Goal: Information Seeking & Learning: Learn about a topic

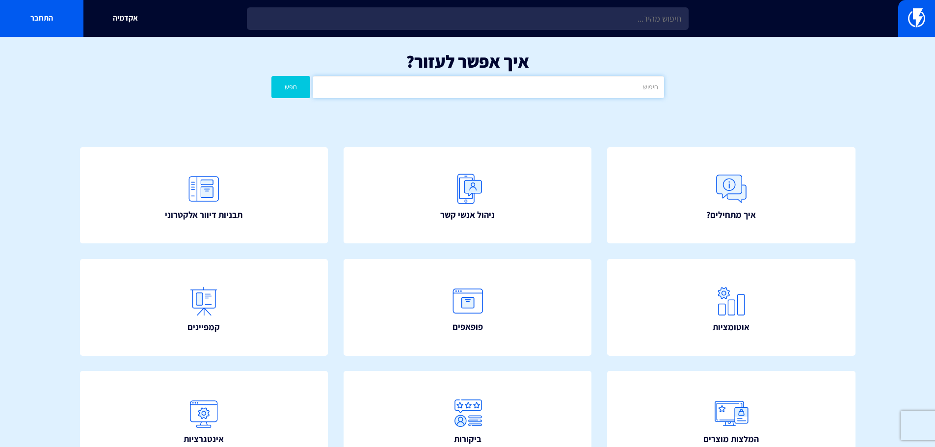
click at [511, 89] on input "text" at bounding box center [487, 87] width 351 height 22
type input "לוגו"
click at [271, 76] on button "חפש" at bounding box center [290, 87] width 39 height 22
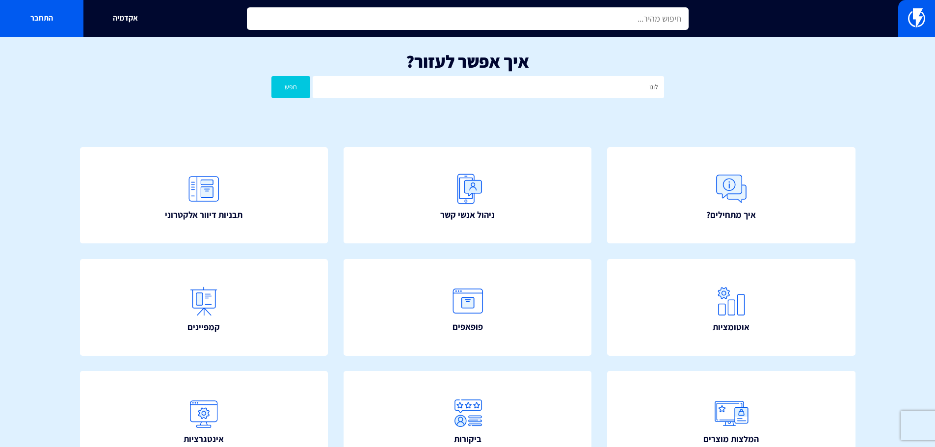
click at [598, 21] on input "text" at bounding box center [468, 18] width 442 height 23
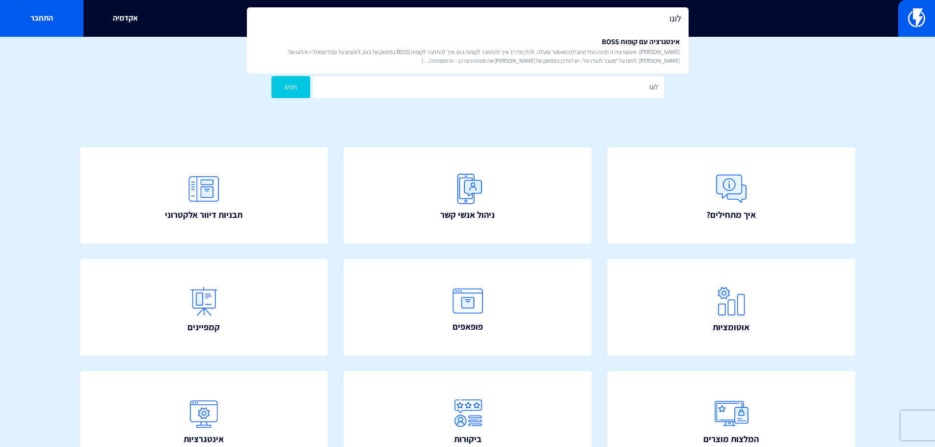
drag, startPoint x: 619, startPoint y: 19, endPoint x: 767, endPoint y: 19, distance: 147.7
click at [767, 19] on div "לוגו אינטגרציה עם קופות BOSS שימו לב- אינטגרציה זו זמינה החל מחבילת מאסטר ומעלה…" at bounding box center [467, 18] width 935 height 37
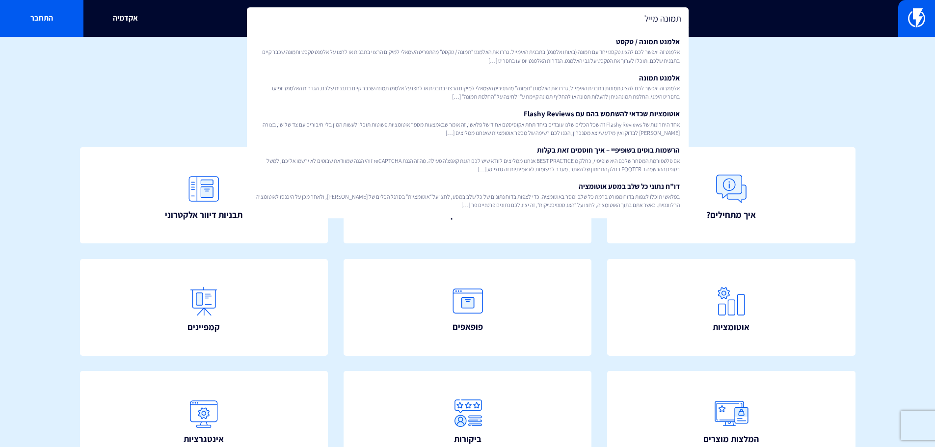
type input "תמונה מייל"
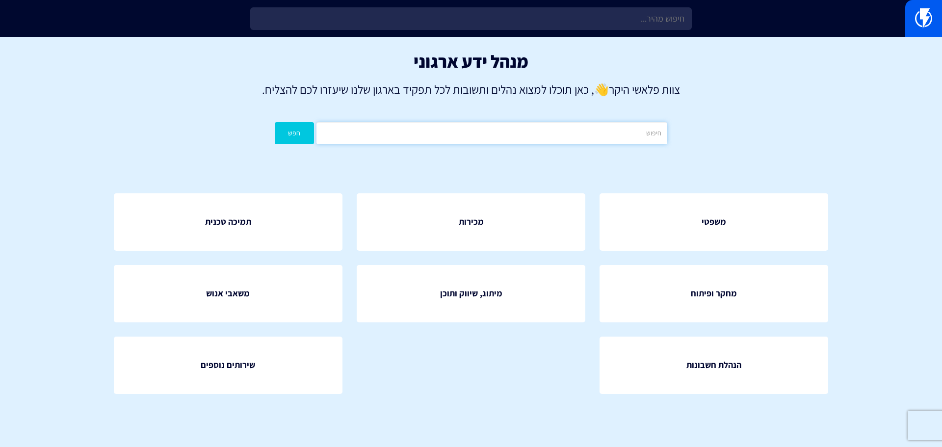
click at [606, 141] on input "text" at bounding box center [491, 133] width 351 height 22
click at [275, 122] on button "חפש" at bounding box center [294, 133] width 39 height 22
drag, startPoint x: 649, startPoint y: 131, endPoint x: 765, endPoint y: 138, distance: 117.0
click at [765, 138] on div "מנהל ידע ארגוני צוות פלאשי היקר 👋 , כאן תוכלו למצוא נהלים ותשובות לכל תפקיד באר…" at bounding box center [471, 100] width 942 height 127
type input "תמונה מייל"
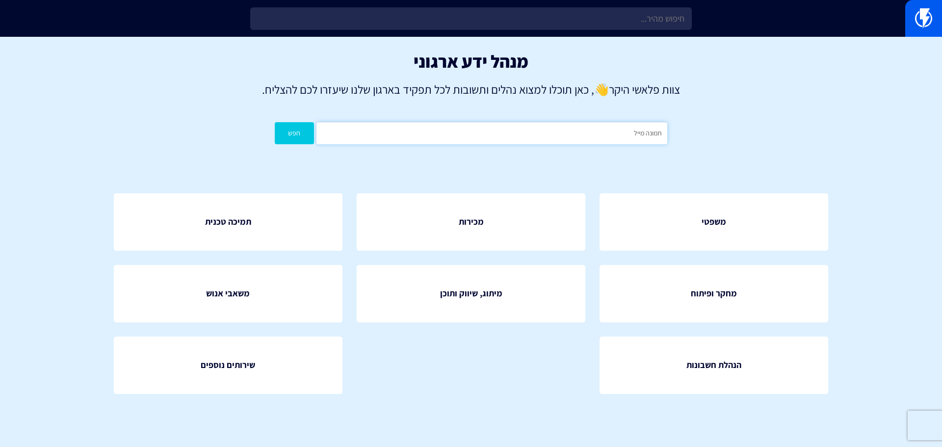
click at [275, 122] on button "חפש" at bounding box center [294, 133] width 39 height 22
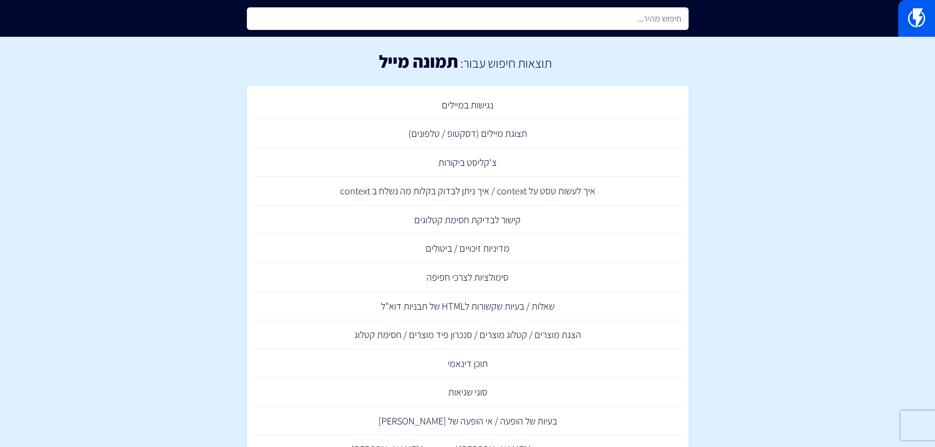
click at [623, 23] on input "text" at bounding box center [468, 18] width 442 height 23
type input "BIMI"
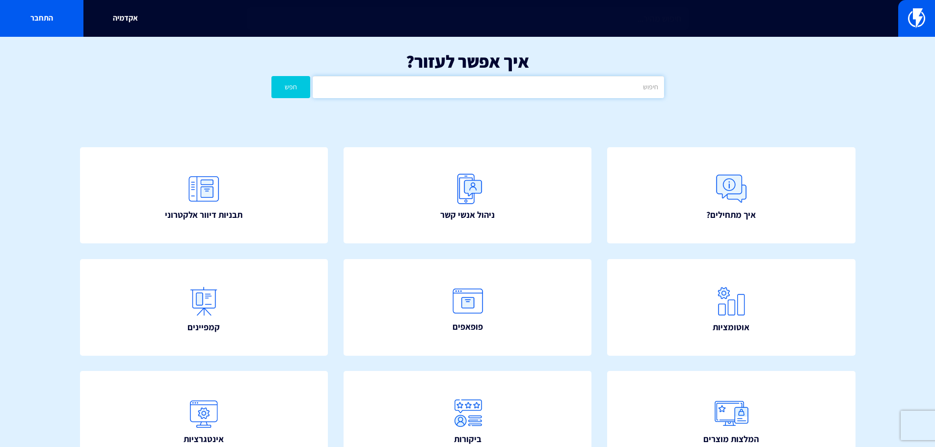
click at [482, 84] on input "text" at bounding box center [487, 87] width 351 height 22
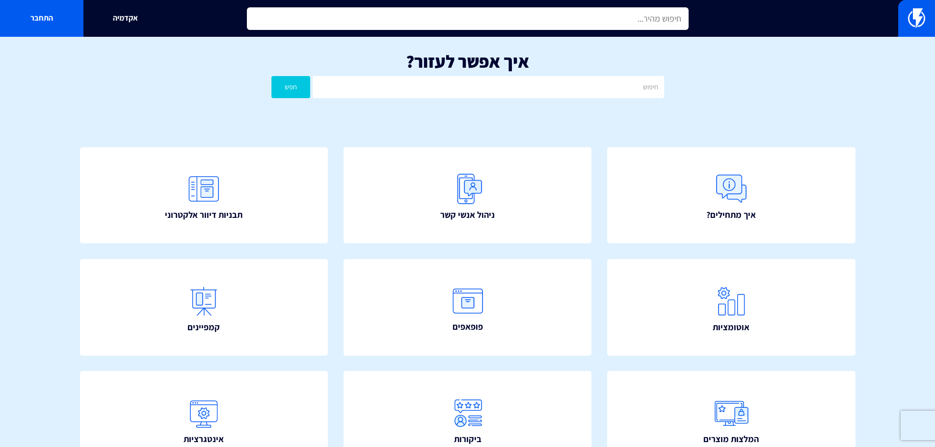
click at [535, 17] on input "text" at bounding box center [468, 18] width 442 height 23
type input "BIMI"
